Goal: Check status: Check status

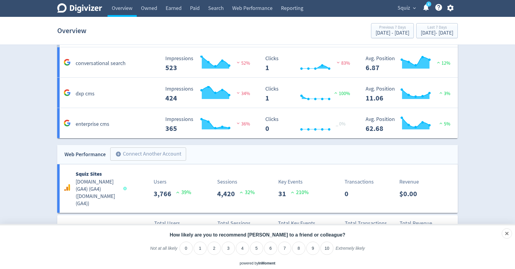
scroll to position [403, 0]
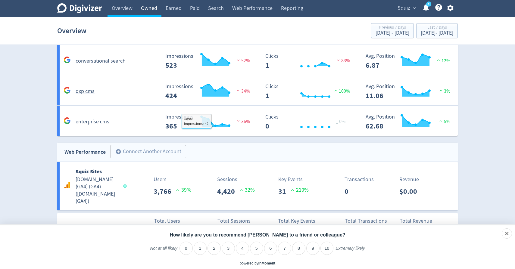
click at [153, 9] on link "Owned" at bounding box center [149, 8] width 25 height 17
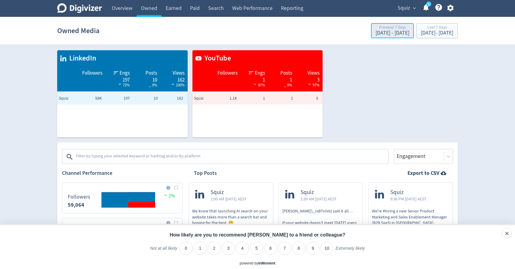
click at [376, 34] on div "[DATE] - [DATE]" at bounding box center [393, 32] width 34 height 5
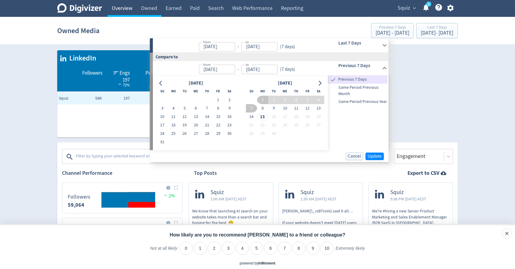
click at [133, 7] on link "Overview" at bounding box center [122, 8] width 29 height 17
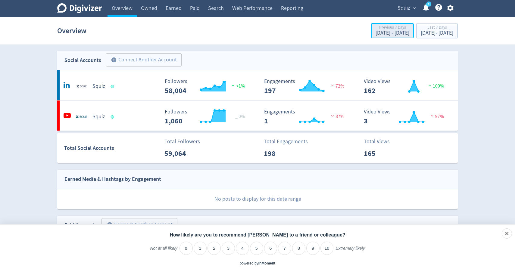
click at [376, 35] on div "[DATE] - [DATE]" at bounding box center [393, 32] width 34 height 5
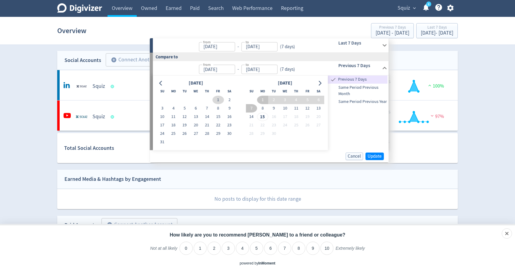
click at [218, 99] on button "1" at bounding box center [218, 100] width 11 height 8
type input "[DATE]"
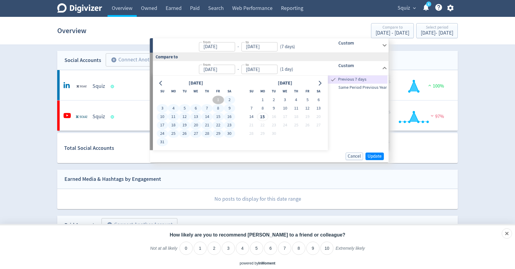
click at [164, 140] on button "31" at bounding box center [162, 142] width 11 height 8
type input "[DATE]"
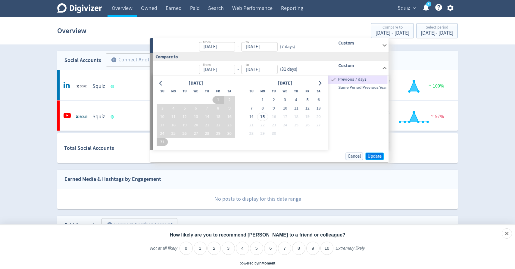
click at [373, 155] on span "Update" at bounding box center [375, 156] width 14 height 5
